Goal: Task Accomplishment & Management: Manage account settings

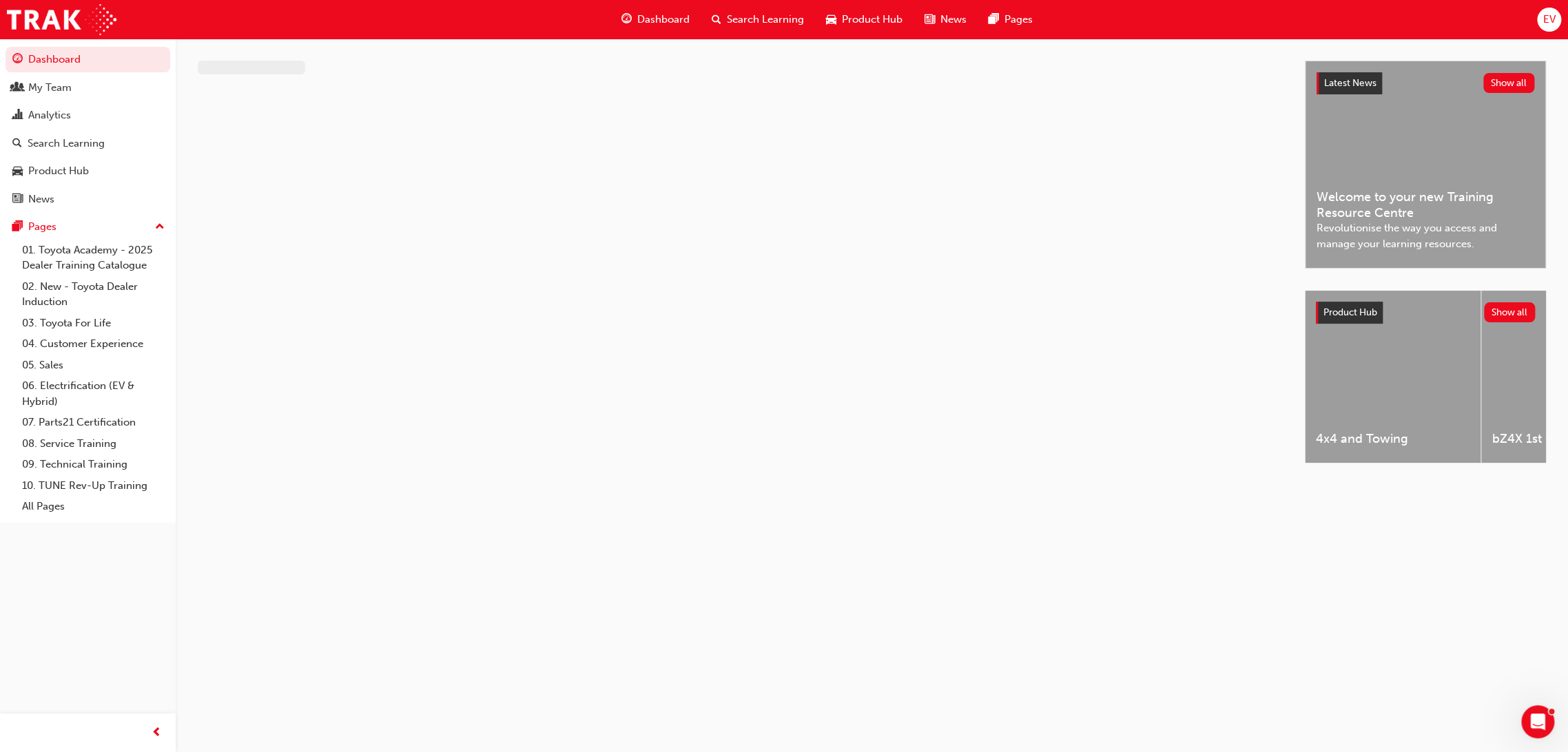
click at [1550, 22] on span "EV" at bounding box center [1548, 20] width 12 height 16
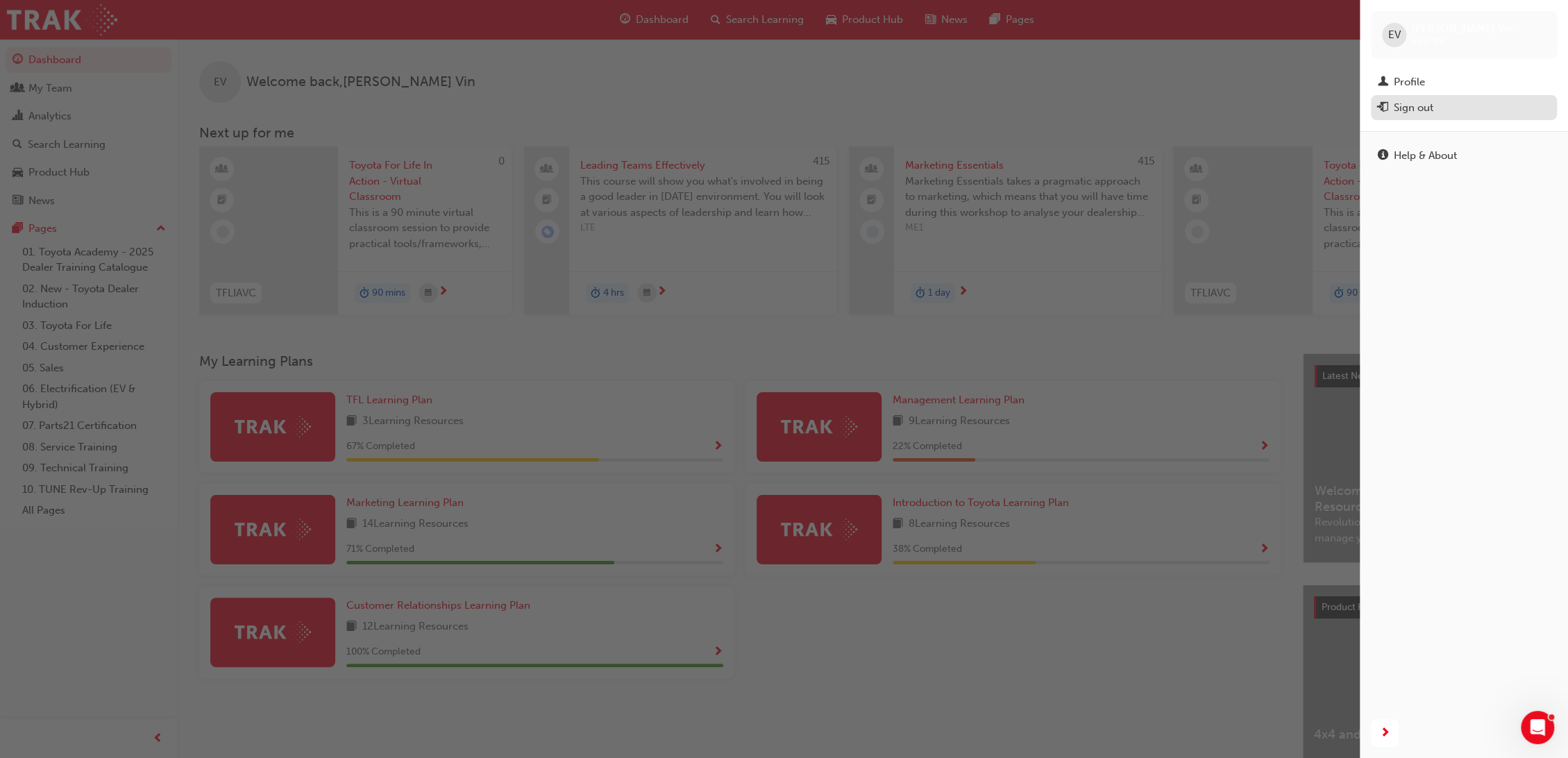
click at [1405, 107] on div "Sign out" at bounding box center [1413, 108] width 39 height 16
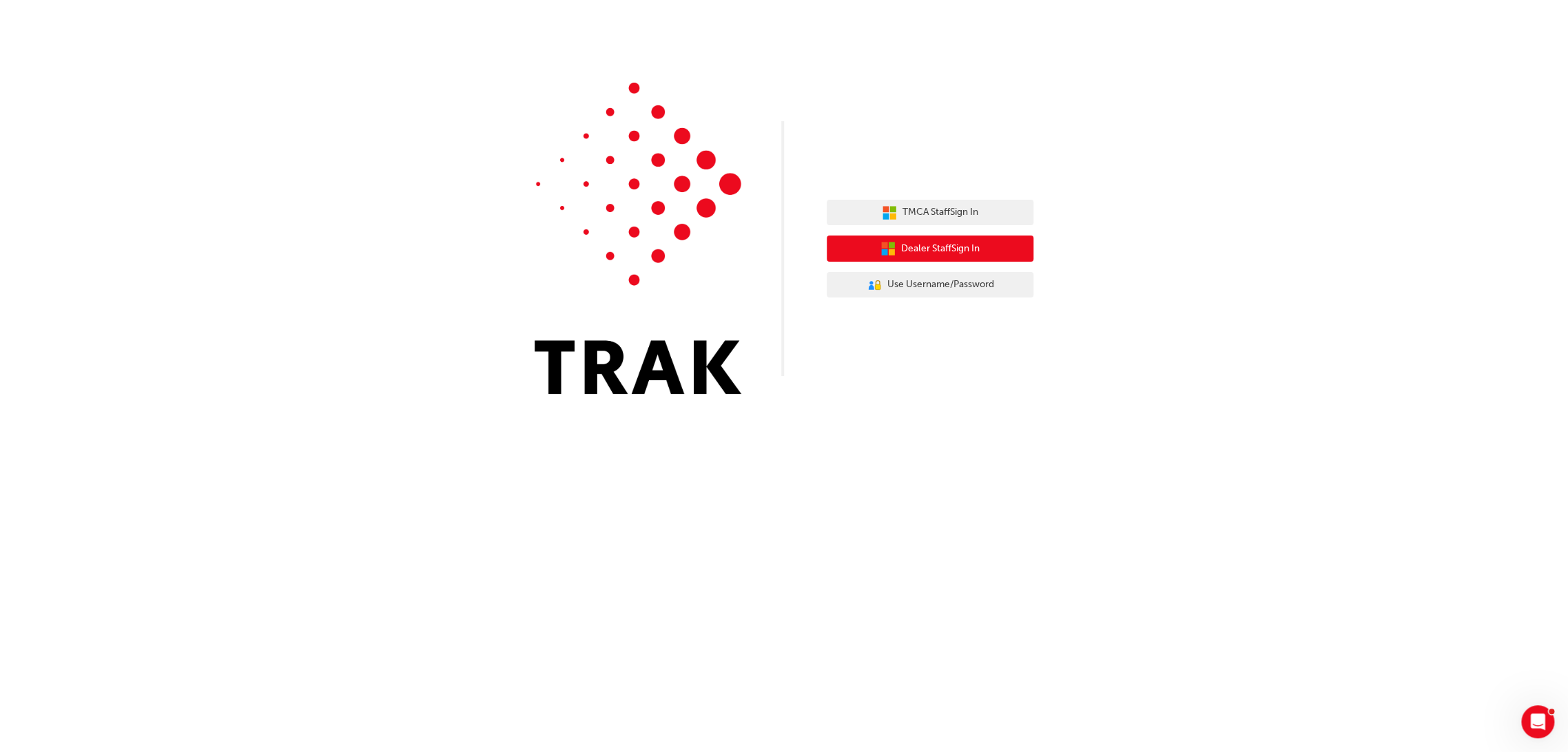
click at [890, 252] on icon "button" at bounding box center [892, 253] width 7 height 7
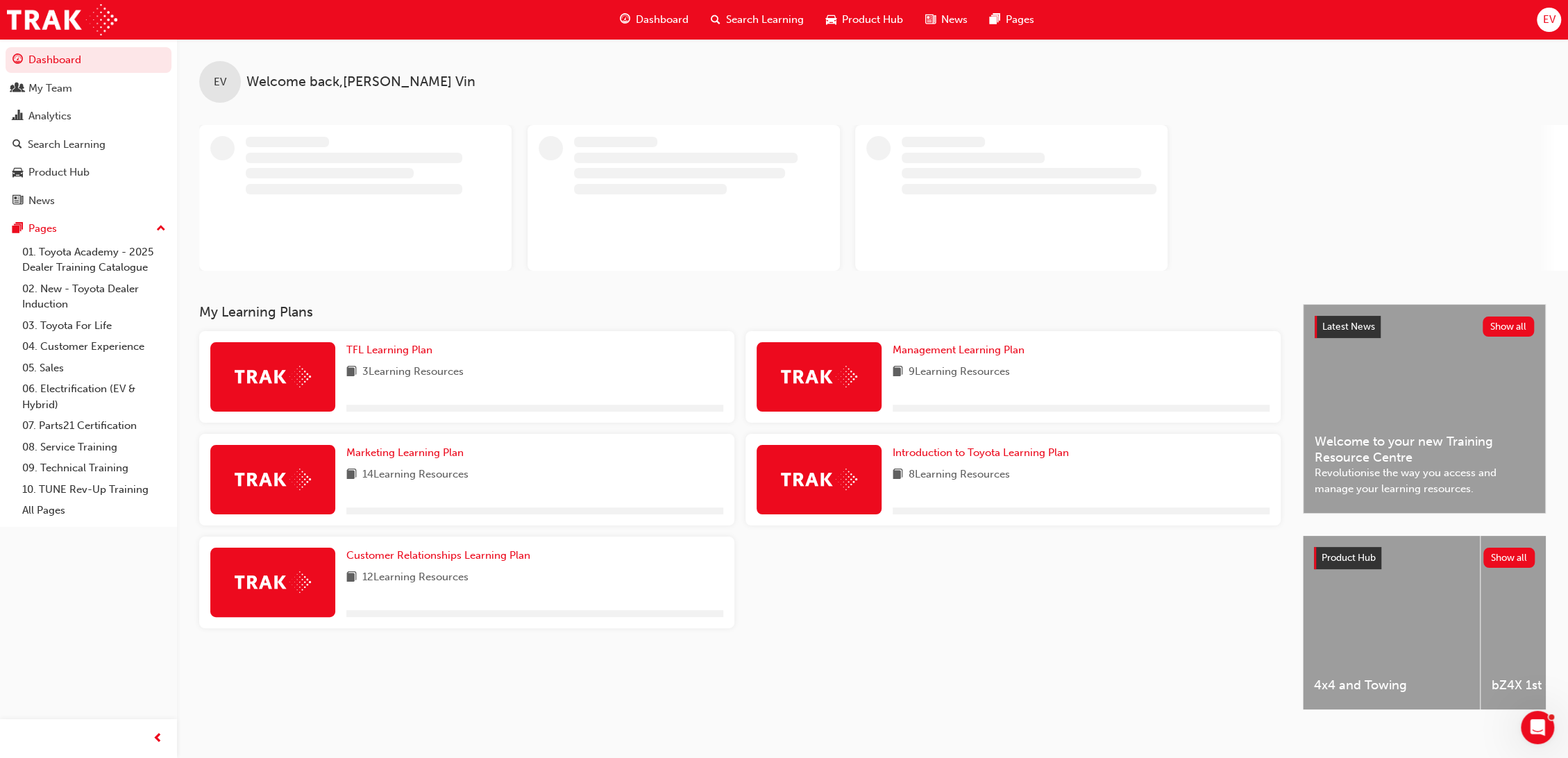
click at [1549, 20] on span "EV" at bounding box center [1548, 20] width 12 height 16
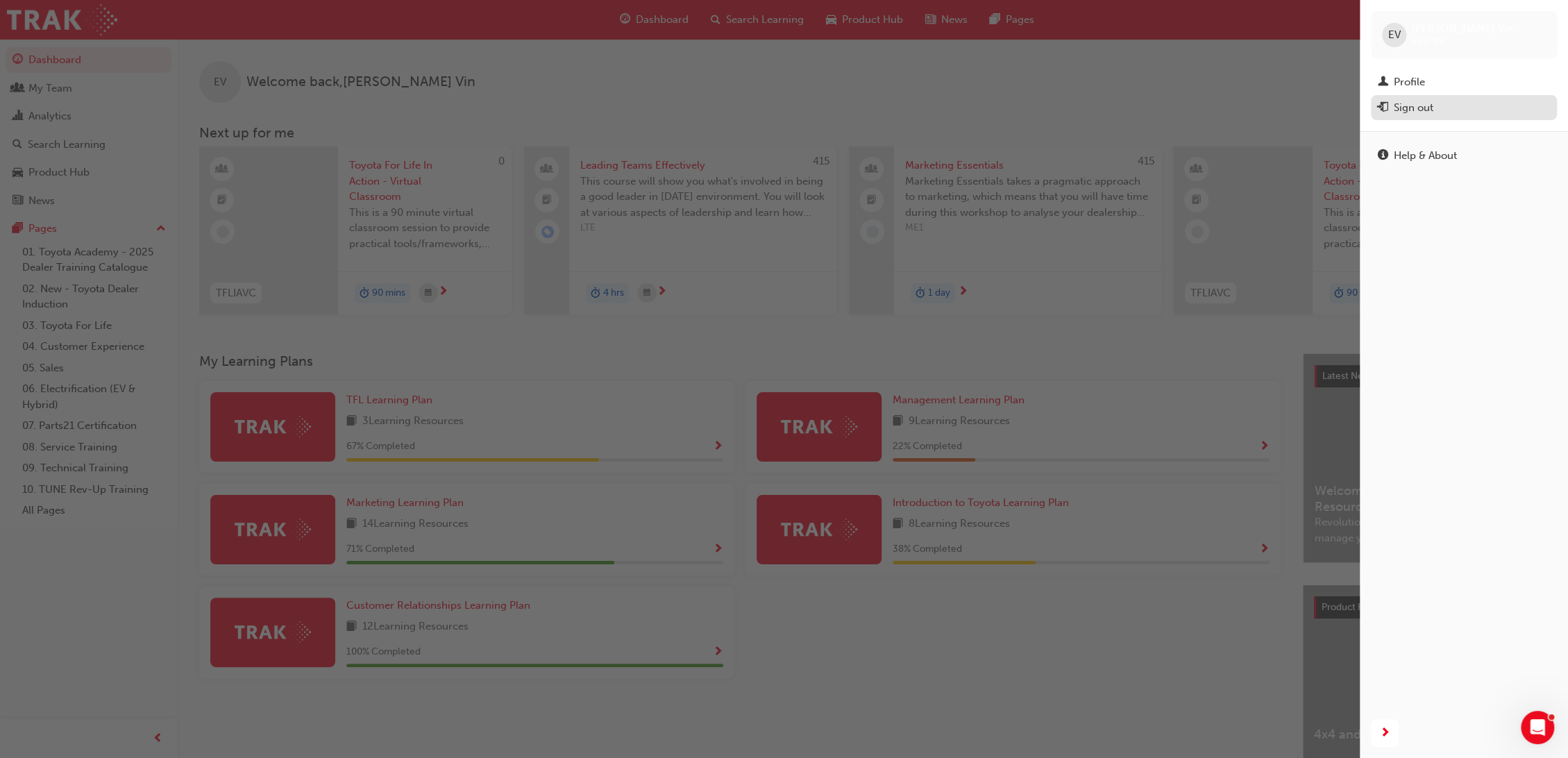
click at [1427, 109] on div "Sign out" at bounding box center [1413, 108] width 39 height 16
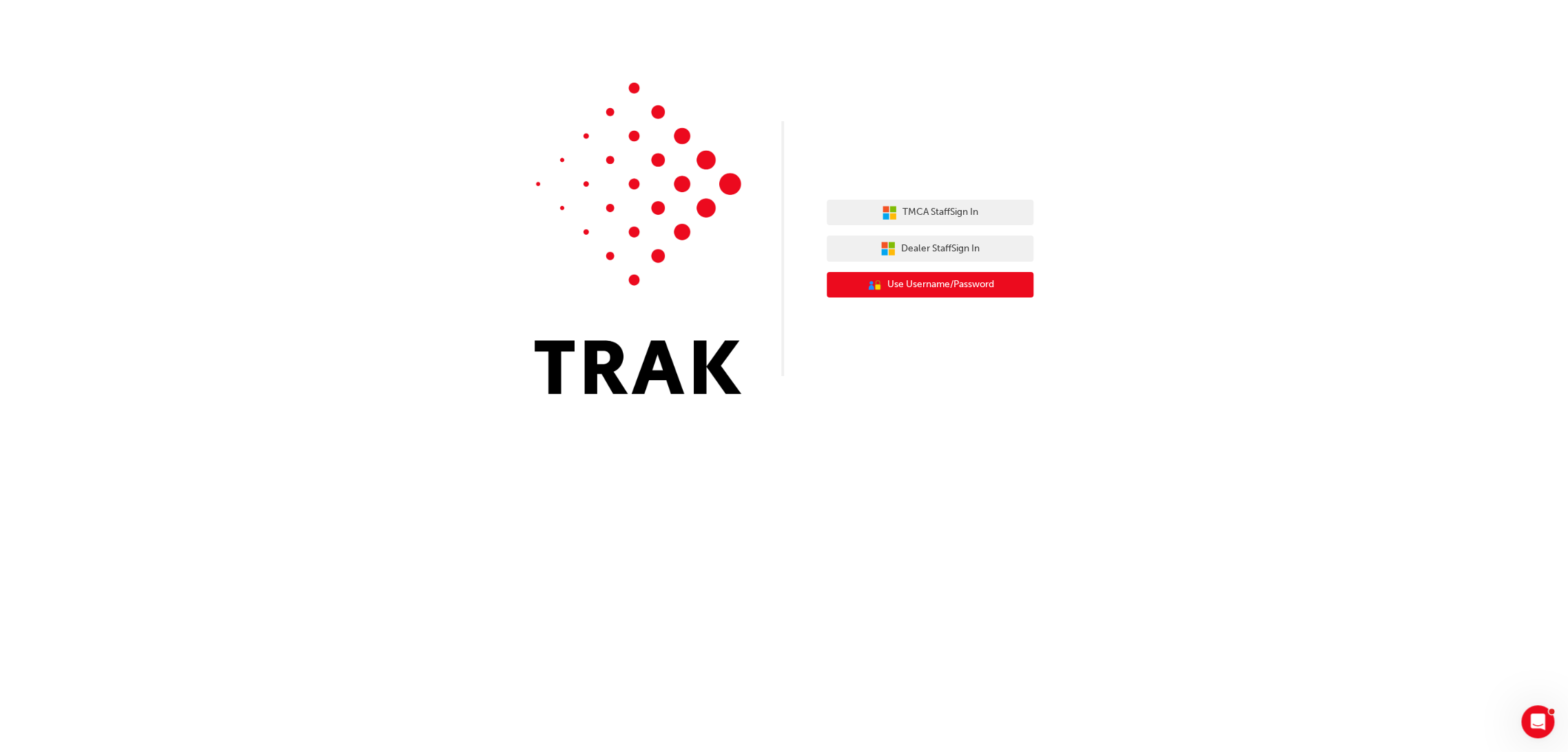
click at [961, 285] on span "Use Username/Password" at bounding box center [941, 285] width 107 height 16
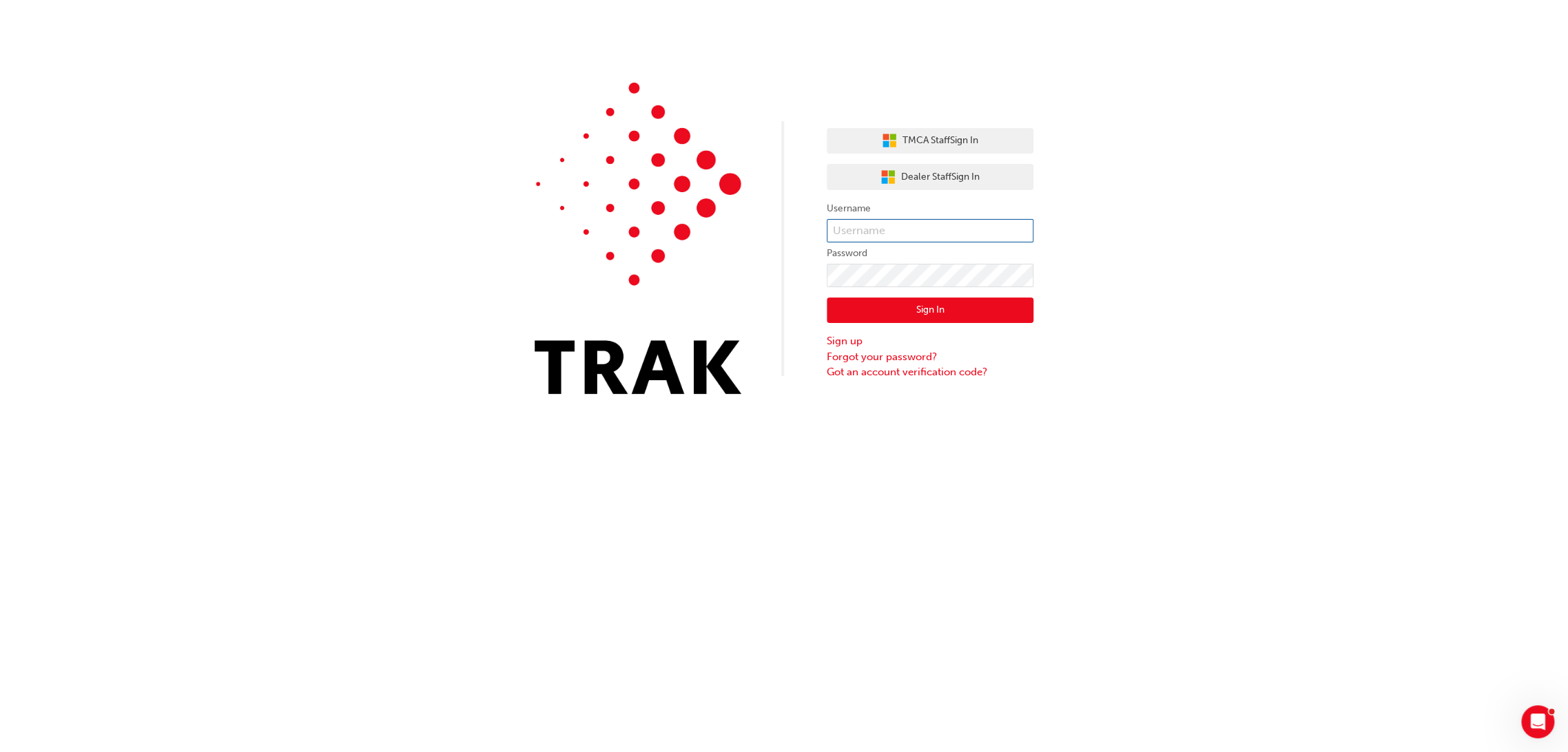
click at [935, 230] on input "text" at bounding box center [930, 231] width 207 height 23
type input "shaun.baily2"
click button "Sign In" at bounding box center [930, 310] width 207 height 26
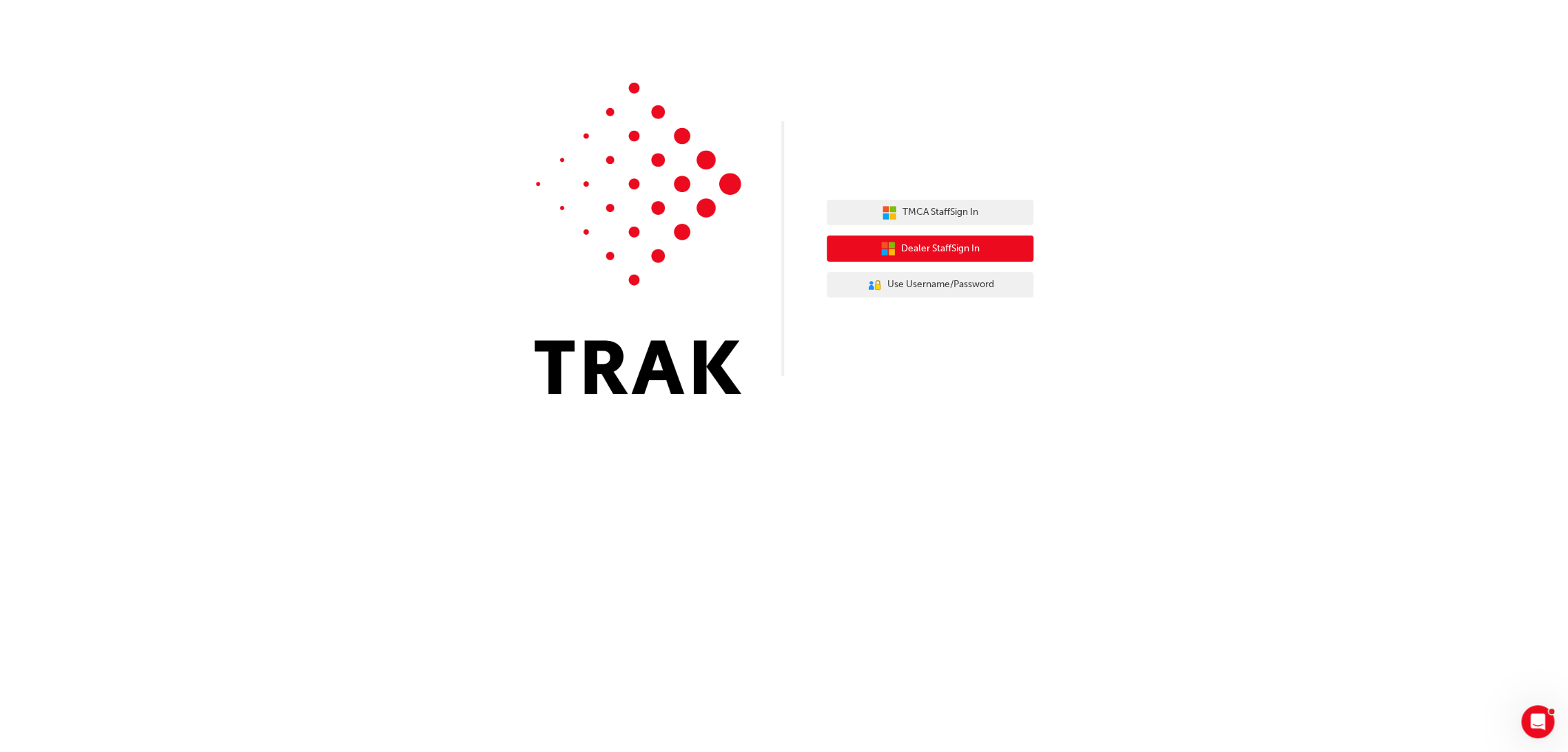
click at [935, 252] on span "Dealer Staff Sign In" at bounding box center [940, 249] width 78 height 16
